Goal: Task Accomplishment & Management: Use online tool/utility

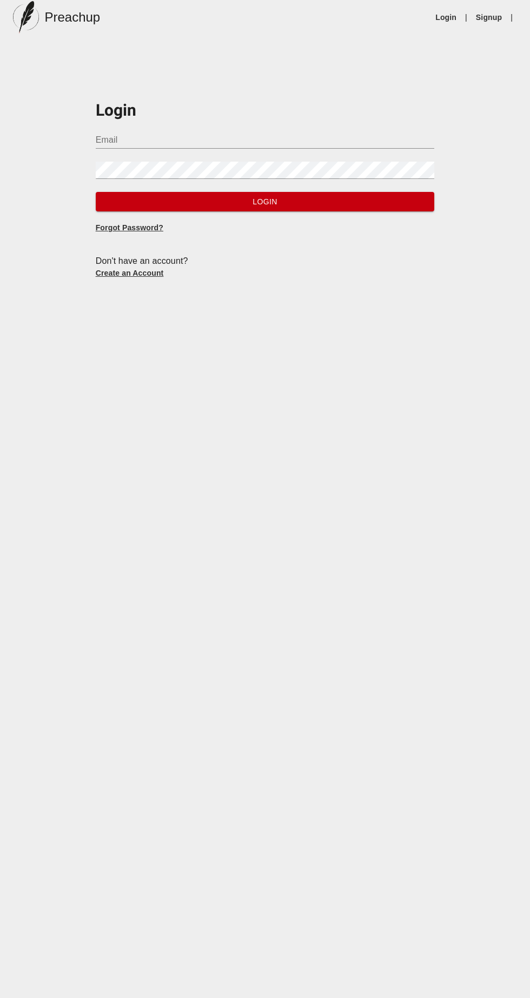
click at [329, 138] on input "Email" at bounding box center [265, 139] width 339 height 17
type input "[EMAIL_ADDRESS][DOMAIN_NAME]"
click at [96, 192] on button "Login" at bounding box center [265, 202] width 339 height 20
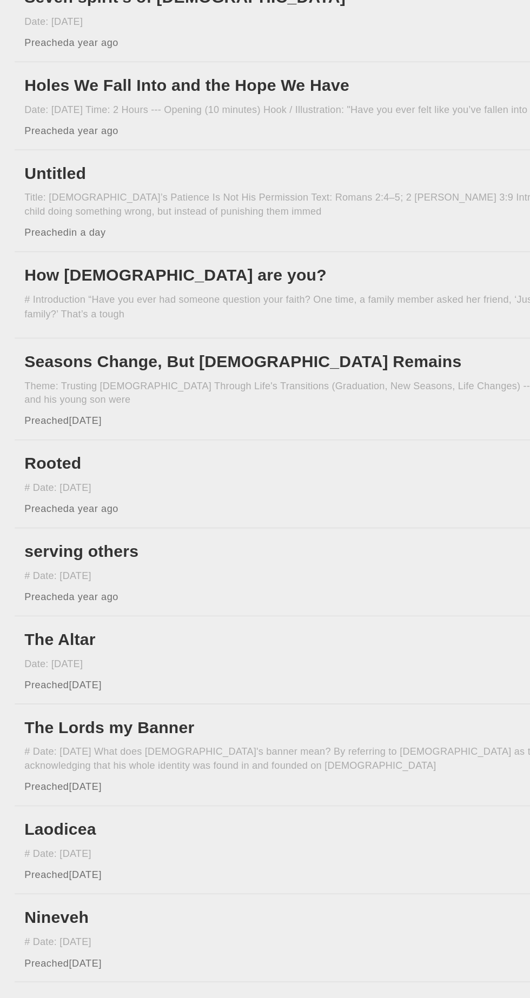
click at [184, 233] on h6 "Untitled" at bounding box center [256, 225] width 481 height 17
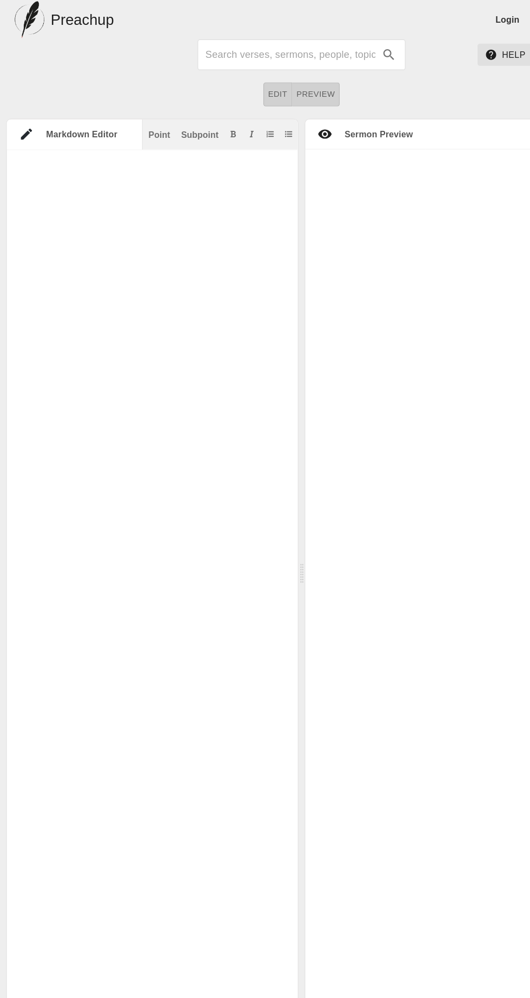
click at [79, 184] on textarea at bounding box center [128, 523] width 245 height 761
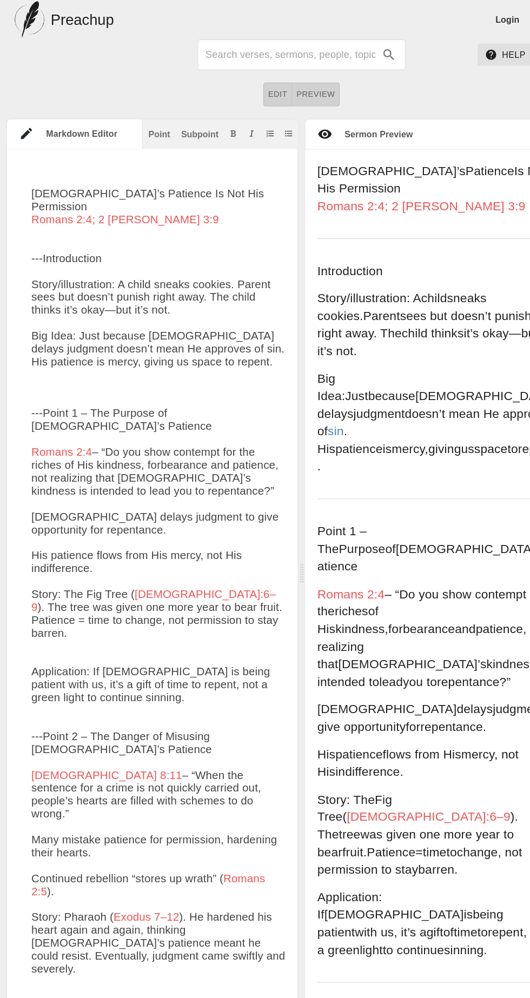
click at [22, 167] on div at bounding box center [17, 176] width 22 height 23
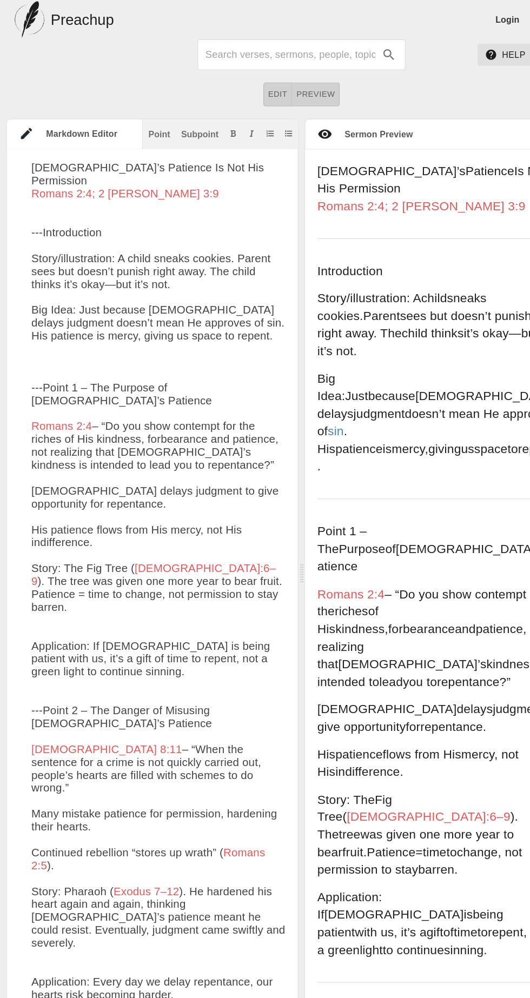
type textarea "Lor’i Dolorsit Am Con Adi Elitseddoe Tempor 8:3; 6 Incid 4:1 --- Utlaboreetdo M…"
click at [146, 118] on div "Point" at bounding box center [139, 118] width 19 height 8
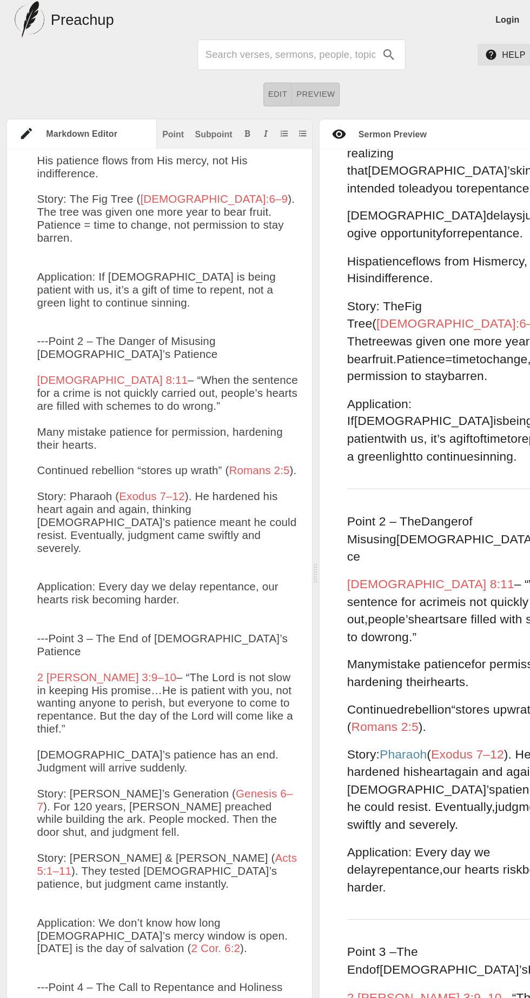
click at [50, 353] on textarea at bounding box center [147, 769] width 230 height 1880
click at [147, 120] on div "Point" at bounding box center [152, 118] width 19 height 8
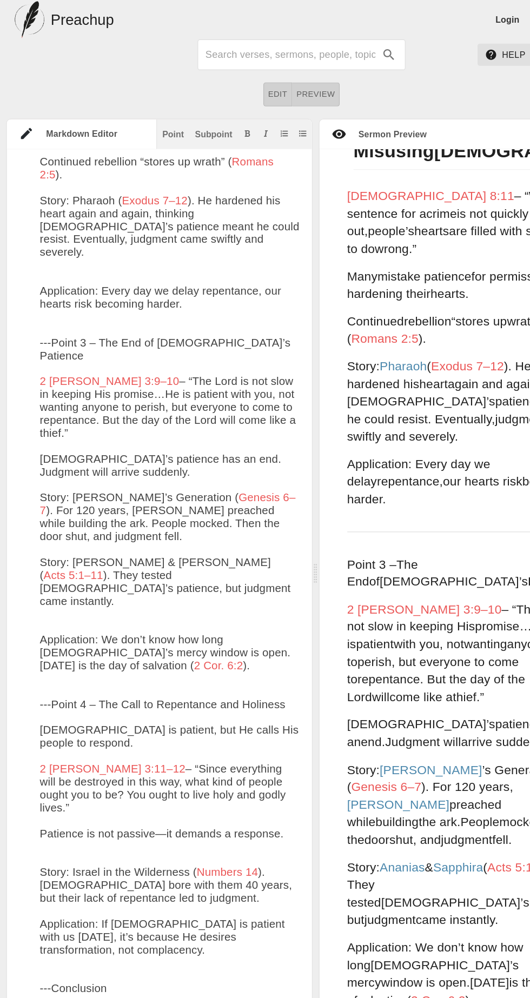
click at [51, 371] on textarea at bounding box center [149, 515] width 228 height 1914
click at [57, 362] on textarea at bounding box center [149, 515] width 228 height 1914
click at [144, 119] on div "Point" at bounding box center [152, 118] width 19 height 8
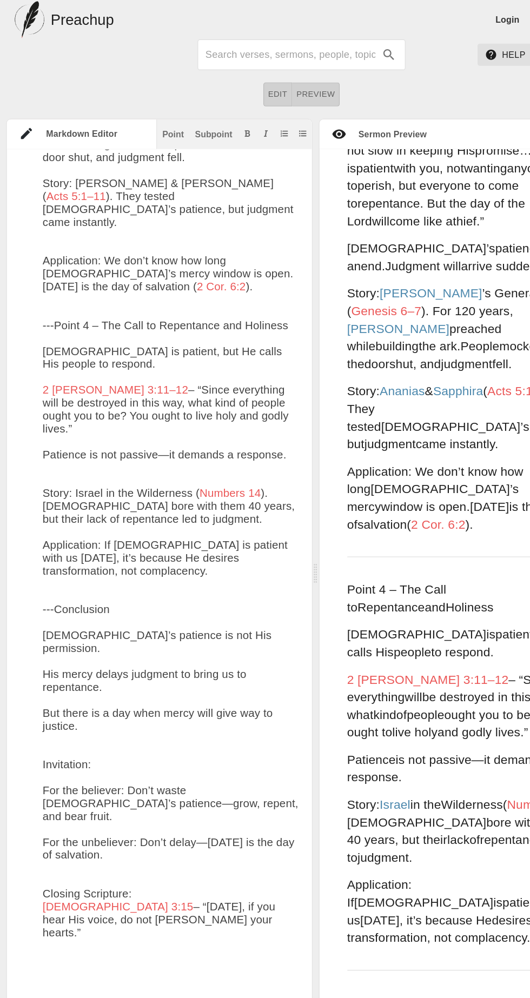
click at [62, 370] on textarea at bounding box center [149, 193] width 225 height 1914
click at [62, 368] on textarea at bounding box center [149, 193] width 225 height 1914
click at [141, 121] on button "Point" at bounding box center [152, 117] width 23 height 11
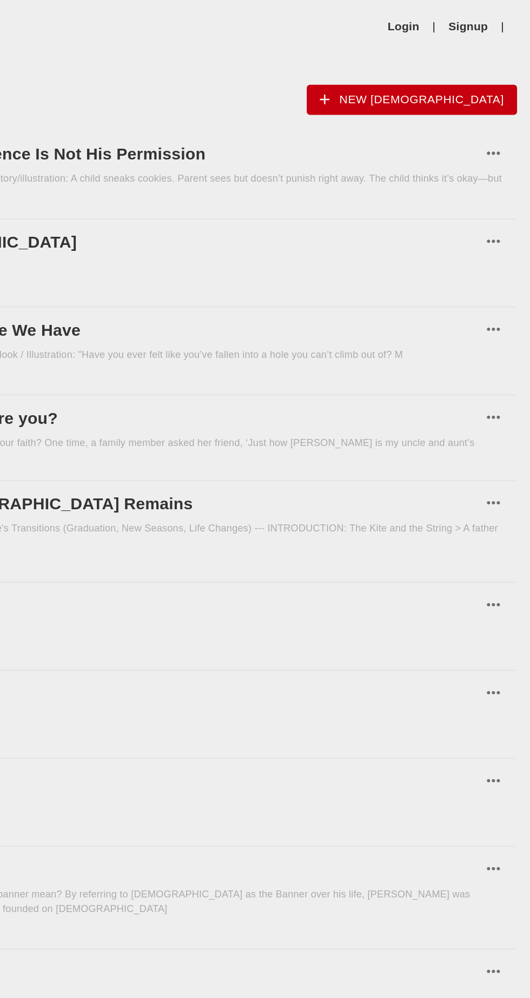
click at [490, 69] on span "New [DEMOGRAPHIC_DATA]" at bounding box center [451, 66] width 122 height 14
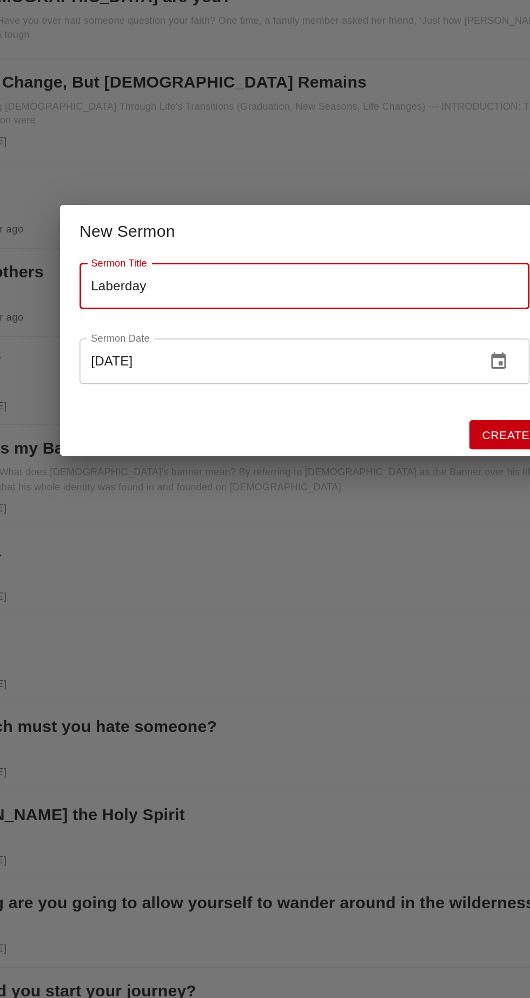
click at [150, 472] on input "Laberday" at bounding box center [265, 470] width 298 height 30
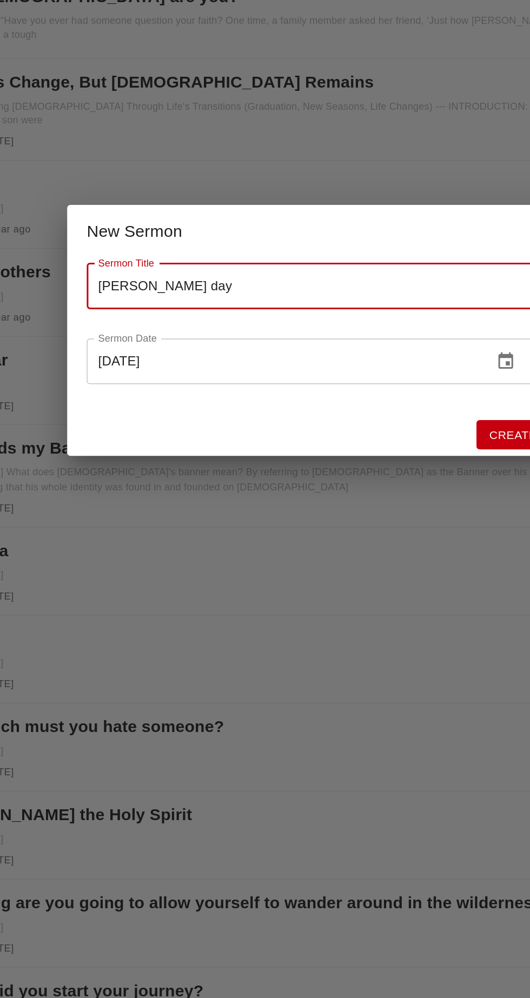
type input "[PERSON_NAME] day"
click at [148, 517] on input "[DATE]" at bounding box center [246, 519] width 261 height 30
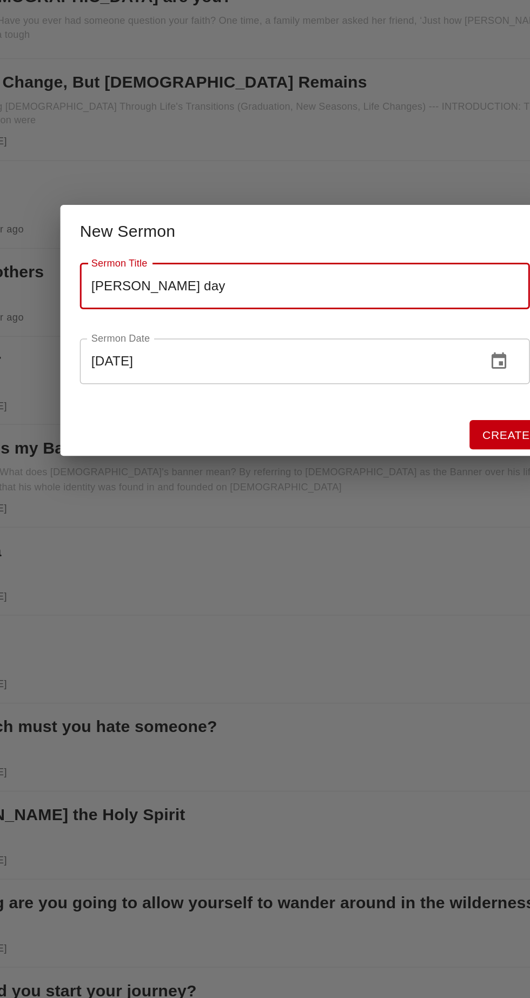
click at [395, 518] on icon "change date" at bounding box center [393, 519] width 13 height 13
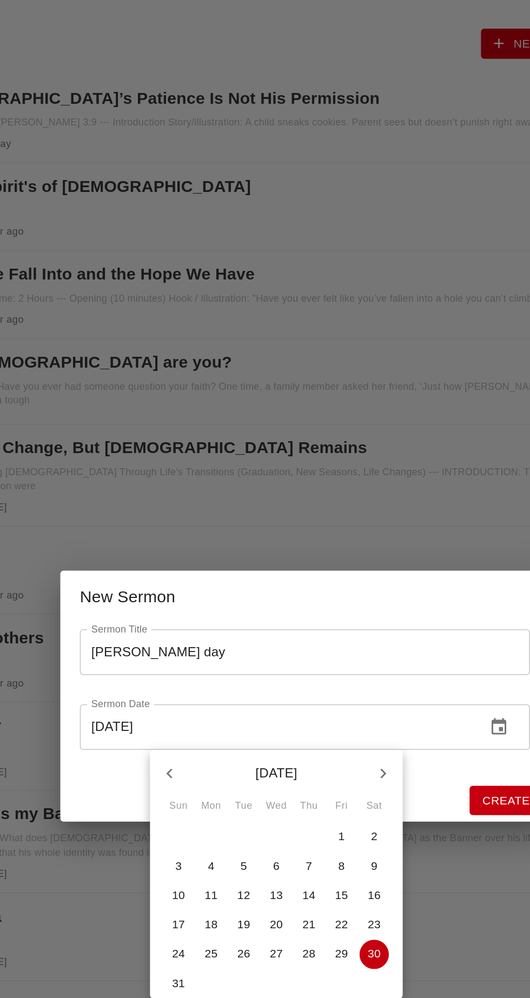
click at [168, 699] on div "31 1 2 3 4 5 6" at bounding box center [246, 689] width 168 height 19
click at [181, 685] on p "31" at bounding box center [181, 689] width 9 height 11
type input "[DATE]"
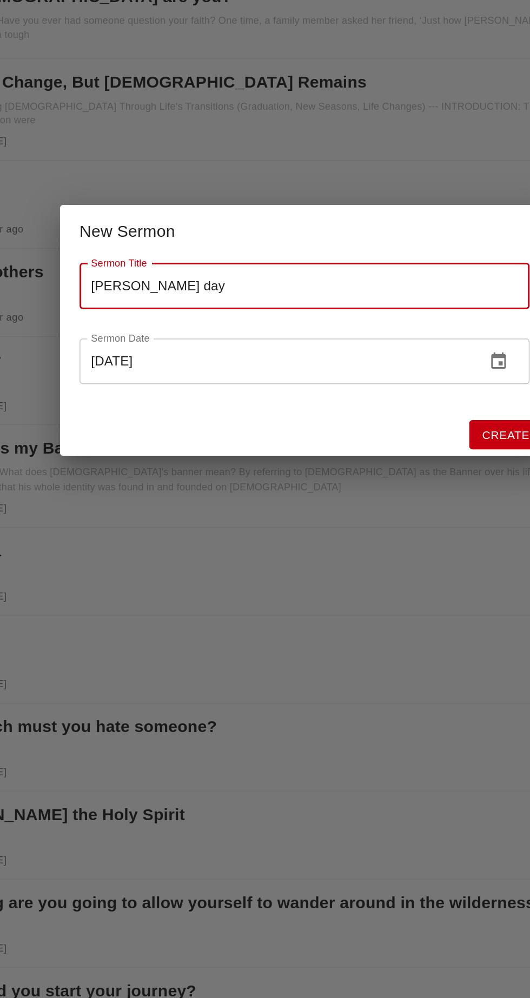
click at [399, 562] on span "Create" at bounding box center [398, 569] width 31 height 14
